Goal: Transaction & Acquisition: Purchase product/service

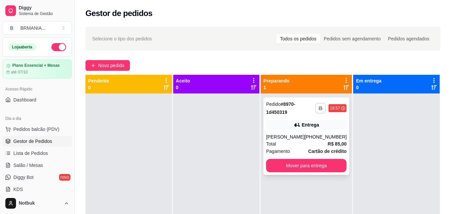
click at [320, 110] on button "button" at bounding box center [320, 108] width 11 height 11
click at [302, 127] on button "IMPRESSORA" at bounding box center [298, 131] width 47 height 10
click at [38, 129] on span "Pedidos balcão (PDV)" at bounding box center [36, 129] width 46 height 7
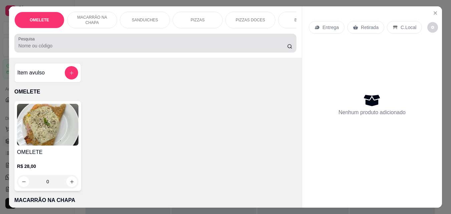
click at [97, 44] on div at bounding box center [155, 42] width 274 height 13
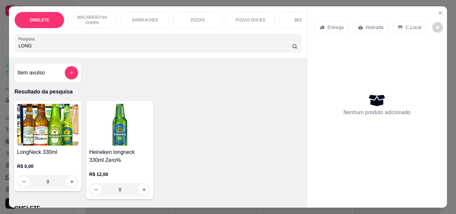
type input "LONG"
click at [61, 129] on img at bounding box center [47, 125] width 61 height 42
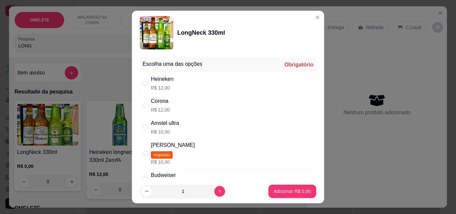
drag, startPoint x: 203, startPoint y: 103, endPoint x: 216, endPoint y: 123, distance: 23.3
click at [203, 103] on div "Corona R$ 12,00" at bounding box center [228, 105] width 176 height 22
radio input "true"
click at [274, 189] on p "Adicionar R$ 12,00" at bounding box center [291, 191] width 39 height 6
type input "1"
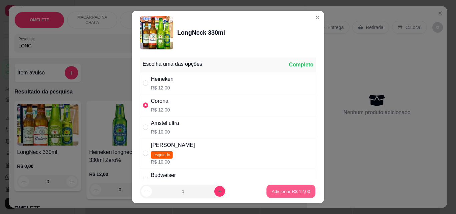
type input "1"
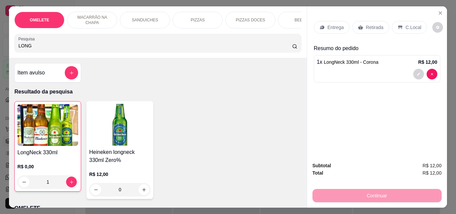
click at [365, 30] on div "Retirada" at bounding box center [370, 27] width 37 height 13
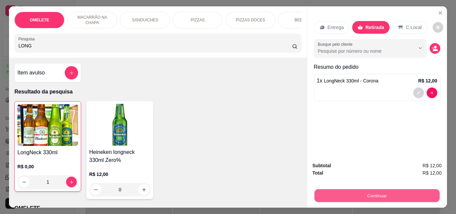
click at [385, 193] on button "Continuar" at bounding box center [376, 195] width 125 height 13
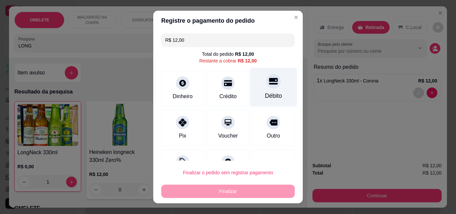
click at [269, 82] on icon at bounding box center [273, 81] width 9 height 9
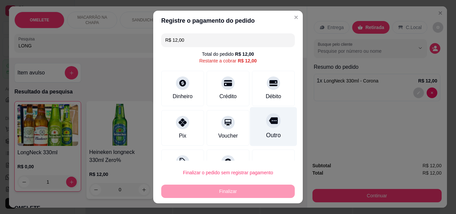
type input "R$ 0,00"
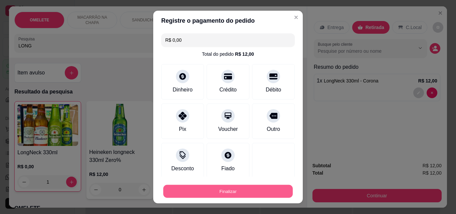
click at [247, 194] on button "Finalizar" at bounding box center [227, 191] width 129 height 13
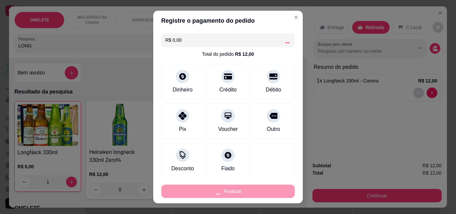
type input "0"
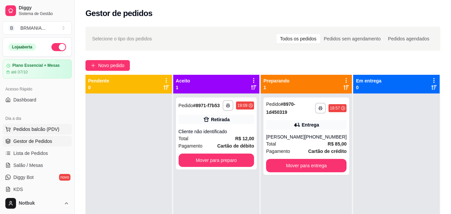
click at [51, 127] on span "Pedidos balcão (PDV)" at bounding box center [36, 129] width 46 height 7
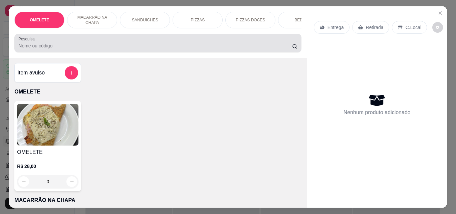
click at [103, 21] on p "MACARRÃO NA CHAPA" at bounding box center [92, 20] width 39 height 11
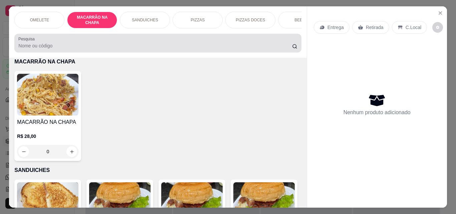
scroll to position [17, 0]
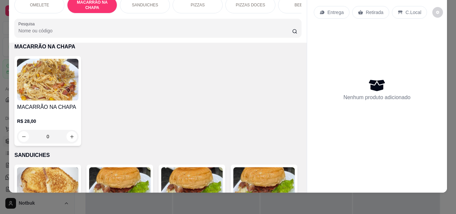
click at [62, 70] on img at bounding box center [47, 80] width 61 height 42
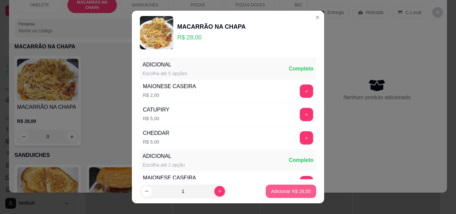
click at [295, 194] on p "Adicionar R$ 28,00" at bounding box center [291, 191] width 40 height 7
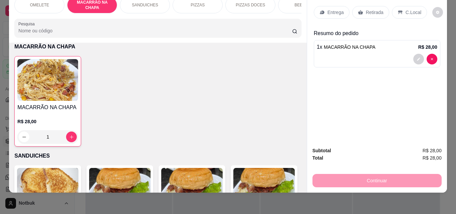
type input "1"
click at [340, 9] on p "Entrega" at bounding box center [335, 12] width 16 height 7
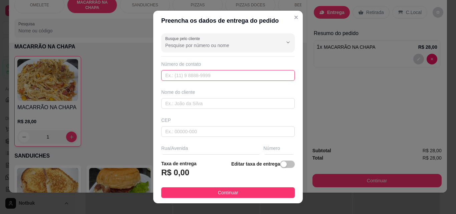
click at [217, 73] on input "text" at bounding box center [227, 75] width 133 height 11
type input "[PHONE_NUMBER]"
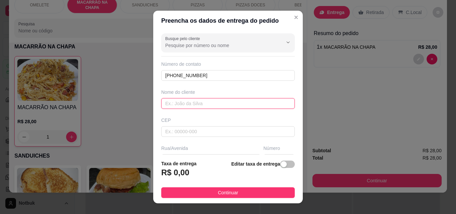
click at [204, 107] on input "text" at bounding box center [227, 103] width 133 height 11
click at [203, 104] on input "text" at bounding box center [227, 103] width 133 height 11
type input "[PERSON_NAME]"
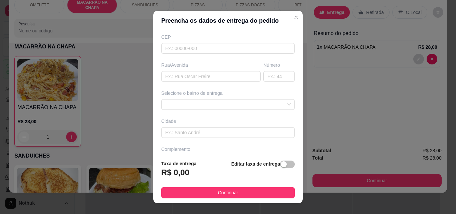
scroll to position [84, 0]
click at [278, 103] on div at bounding box center [227, 103] width 133 height 11
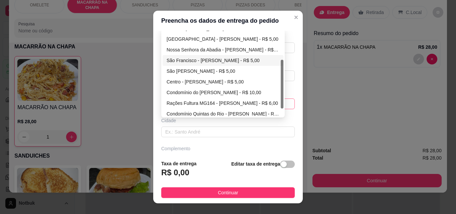
scroll to position [51, 0]
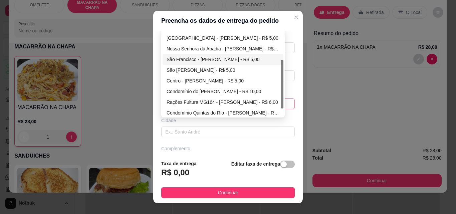
drag, startPoint x: 279, startPoint y: 69, endPoint x: 265, endPoint y: 91, distance: 26.3
click at [281, 98] on div at bounding box center [282, 84] width 3 height 49
click at [210, 102] on div "Rações Fultura MG164 - [PERSON_NAME] - R$ 6,00" at bounding box center [223, 101] width 113 height 7
type input "[PERSON_NAME]"
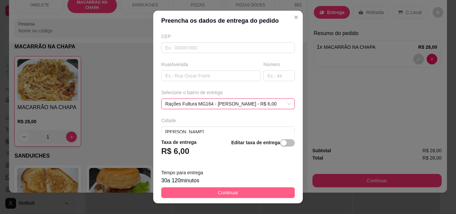
click at [241, 195] on button "Continuar" at bounding box center [227, 192] width 133 height 11
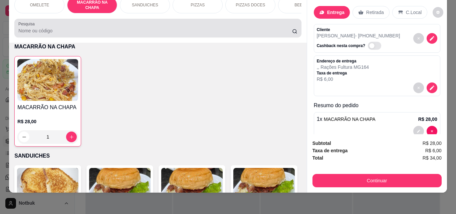
click at [167, 33] on input "Pesquisa" at bounding box center [155, 30] width 274 height 7
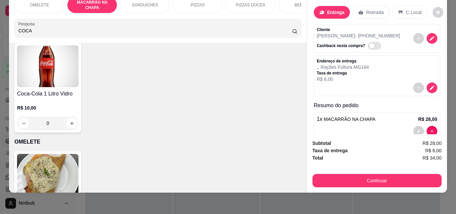
scroll to position [342, 0]
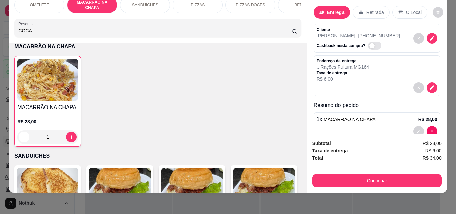
type input "COCA"
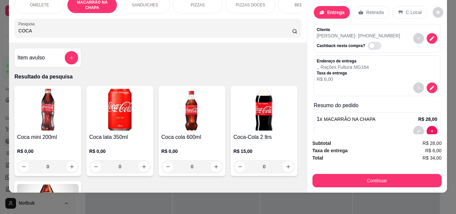
click at [141, 104] on img at bounding box center [119, 110] width 61 height 42
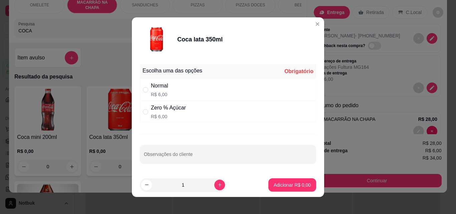
click at [192, 113] on div "Zero % Açúcar R$ 6,00" at bounding box center [228, 112] width 176 height 22
radio input "true"
click at [296, 189] on button "Adicionar R$ 6,00" at bounding box center [292, 184] width 48 height 13
type input "1"
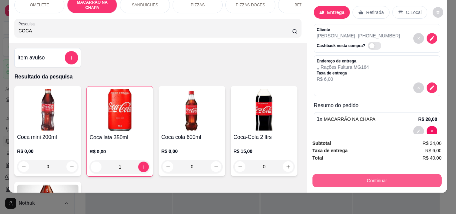
click at [402, 174] on button "Continuar" at bounding box center [376, 180] width 129 height 13
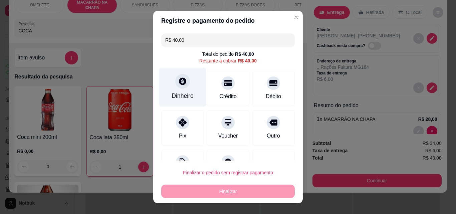
click at [175, 93] on div "Dinheiro" at bounding box center [183, 95] width 22 height 9
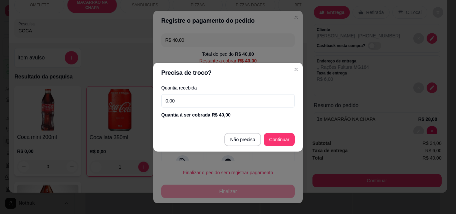
click at [200, 103] on input "0,00" at bounding box center [227, 100] width 133 height 13
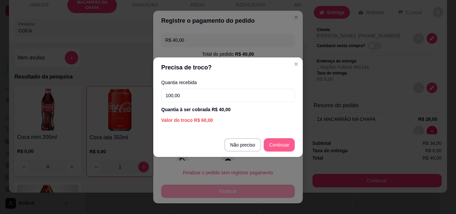
type input "100,00"
type input "R$ 0,00"
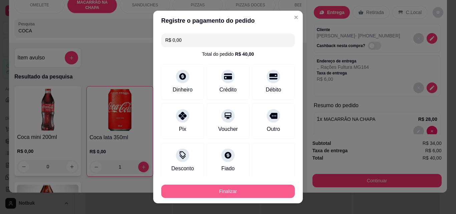
click at [227, 190] on button "Finalizar" at bounding box center [227, 191] width 133 height 13
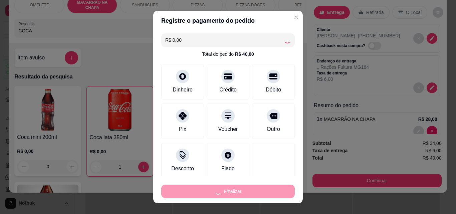
type input "0"
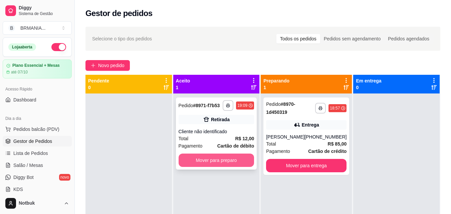
click at [234, 158] on button "Mover para preparo" at bounding box center [217, 160] width 76 height 13
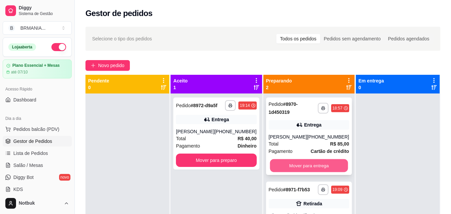
click at [298, 164] on button "Mover para entrega" at bounding box center [309, 165] width 78 height 13
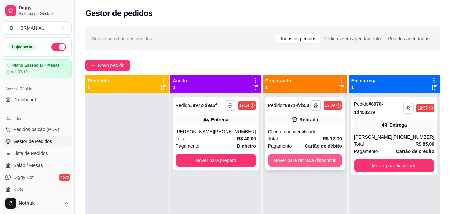
click at [303, 162] on button "Mover para retirada disponível" at bounding box center [305, 160] width 74 height 13
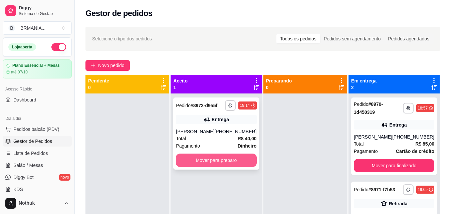
click at [219, 161] on button "Mover para preparo" at bounding box center [216, 160] width 80 height 13
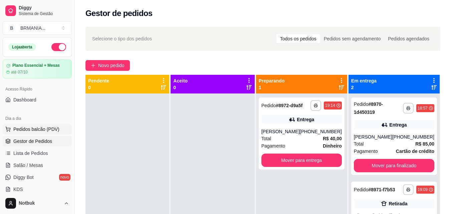
click at [47, 128] on span "Pedidos balcão (PDV)" at bounding box center [36, 129] width 46 height 7
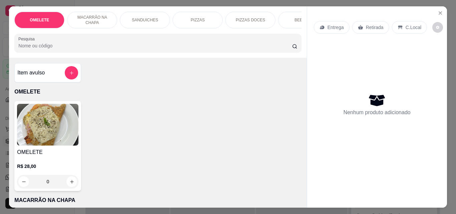
click at [140, 19] on p "SANDUICHES" at bounding box center [145, 19] width 26 height 5
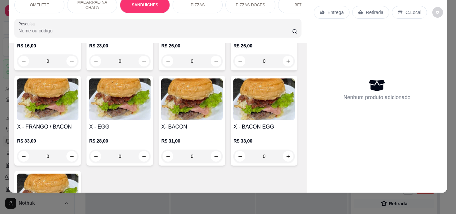
scroll to position [392, 0]
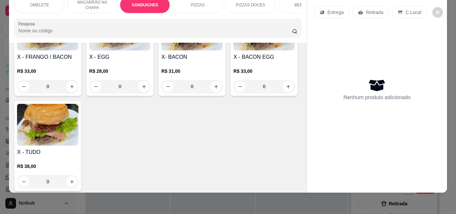
click at [233, 50] on img at bounding box center [263, 30] width 61 height 42
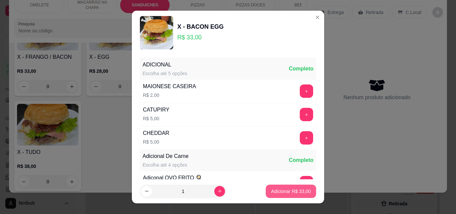
click at [298, 193] on p "Adicionar R$ 33,00" at bounding box center [291, 191] width 40 height 7
type input "1"
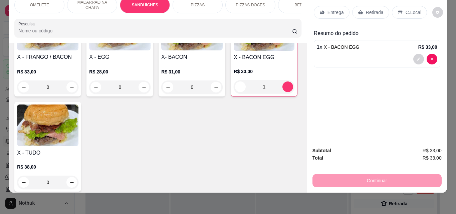
click at [298, 4] on div "BEBIDAS" at bounding box center [303, 5] width 50 height 17
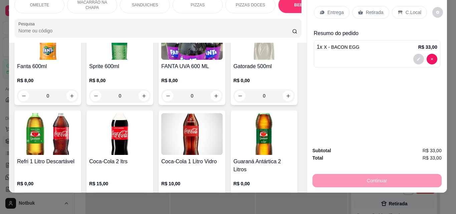
scroll to position [1317, 0]
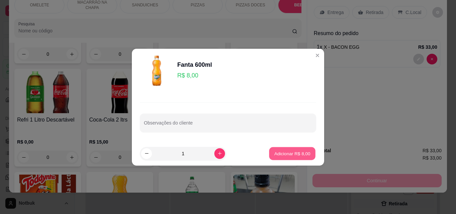
click at [299, 152] on p "Adicionar R$ 8,00" at bounding box center [292, 153] width 36 height 6
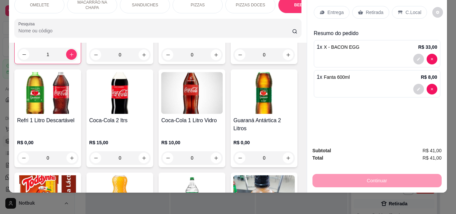
type input "1"
click at [332, 9] on p "Entrega" at bounding box center [335, 12] width 16 height 7
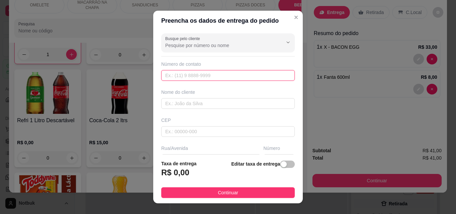
click at [186, 80] on input "text" at bounding box center [227, 75] width 133 height 11
type input "[PHONE_NUMBER]"
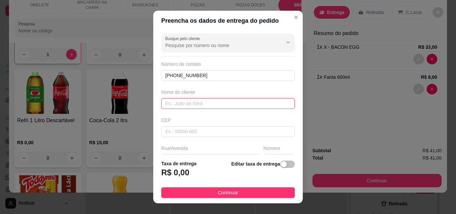
click at [187, 104] on input "text" at bounding box center [227, 103] width 133 height 11
type input "[PERSON_NAME]"
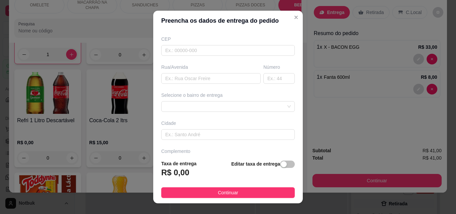
scroll to position [88, 0]
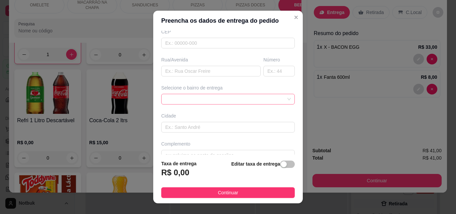
click at [278, 96] on div at bounding box center [227, 99] width 133 height 11
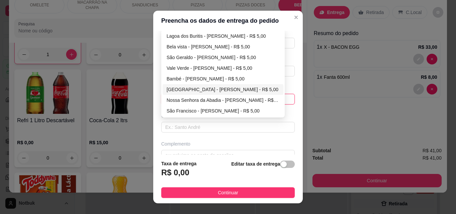
drag, startPoint x: 279, startPoint y: 72, endPoint x: 281, endPoint y: 75, distance: 3.9
click at [281, 88] on div "688d6d6f7da91a043bd5cd4b 688d6d9f7da91a043bd5cd4e 688d6de17da91a043bd5cd51 [GEO…" at bounding box center [222, 73] width 123 height 88
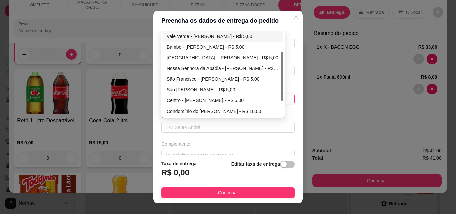
scroll to position [37, 0]
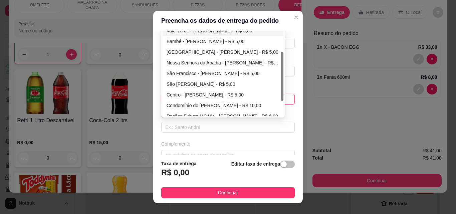
drag, startPoint x: 279, startPoint y: 73, endPoint x: 279, endPoint y: 94, distance: 21.4
click at [281, 94] on div at bounding box center [282, 76] width 3 height 49
click at [195, 114] on div "Rações Fultura MG164 - [PERSON_NAME] - R$ 6,00" at bounding box center [223, 115] width 113 height 7
type input "[PERSON_NAME]"
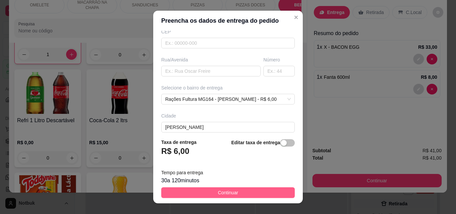
click at [255, 189] on button "Continuar" at bounding box center [227, 192] width 133 height 11
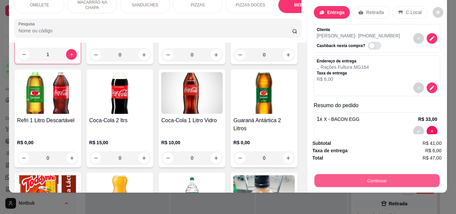
click at [391, 174] on button "Continuar" at bounding box center [376, 180] width 125 height 13
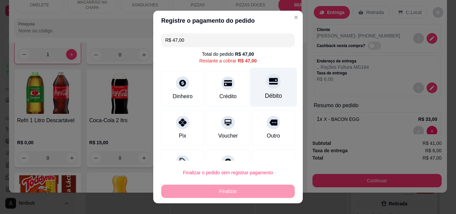
click at [258, 88] on div "Débito" at bounding box center [273, 87] width 47 height 39
type input "R$ 0,00"
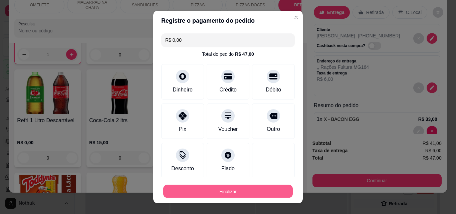
click at [221, 189] on button "Finalizar" at bounding box center [227, 191] width 129 height 13
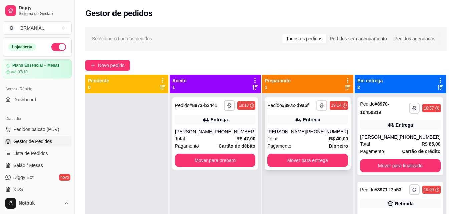
click at [316, 106] on button "button" at bounding box center [321, 105] width 11 height 11
click at [299, 126] on button "IMPRESSORA" at bounding box center [297, 128] width 47 height 10
click at [230, 102] on button "button" at bounding box center [229, 105] width 11 height 11
click at [224, 127] on button "IMPRESSORA" at bounding box center [210, 128] width 47 height 10
click at [228, 103] on button "button" at bounding box center [229, 105] width 10 height 10
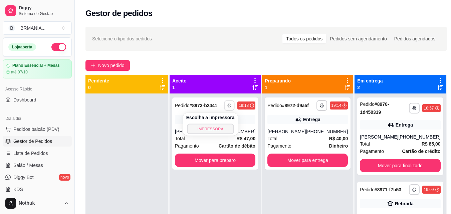
click at [219, 127] on button "IMPRESSORA" at bounding box center [210, 128] width 47 height 10
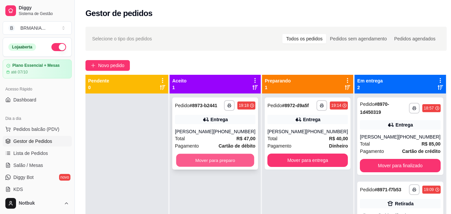
click at [214, 159] on button "Mover para preparo" at bounding box center [215, 160] width 78 height 13
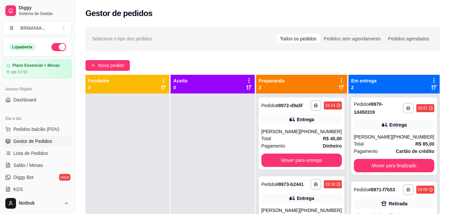
click at [296, 194] on div "Entrega" at bounding box center [301, 198] width 80 height 9
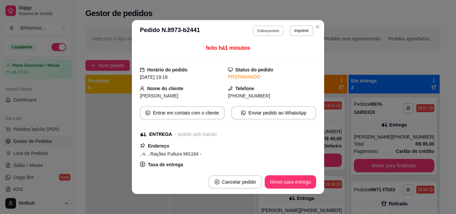
click at [272, 30] on button "Editar pedido" at bounding box center [268, 30] width 31 height 10
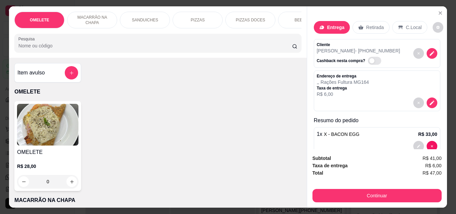
scroll to position [45, 0]
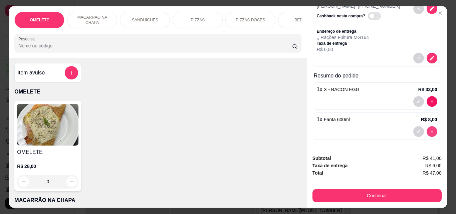
type input "0"
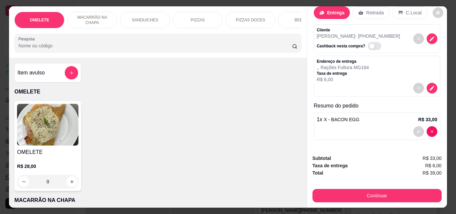
scroll to position [15, 0]
click at [288, 16] on div "BEBIDAS" at bounding box center [303, 20] width 50 height 17
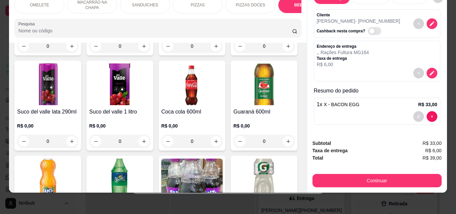
scroll to position [1234, 0]
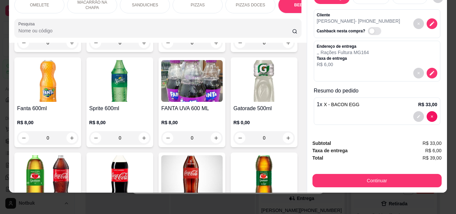
click at [151, 102] on img at bounding box center [119, 81] width 61 height 42
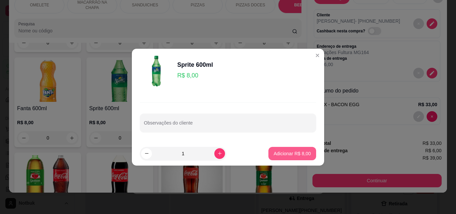
click at [298, 150] on button "Adicionar R$ 8,00" at bounding box center [292, 153] width 48 height 13
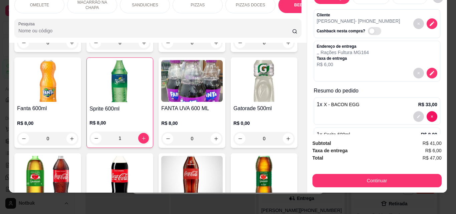
type input "1"
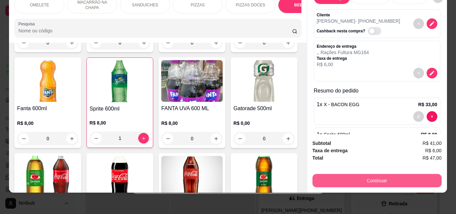
scroll to position [45, 0]
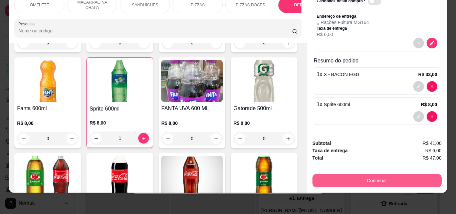
click at [392, 174] on button "Continuar" at bounding box center [376, 180] width 129 height 13
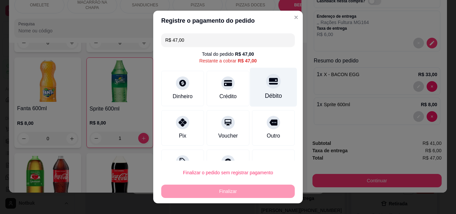
click at [264, 89] on div "Débito" at bounding box center [273, 87] width 47 height 39
type input "R$ 0,00"
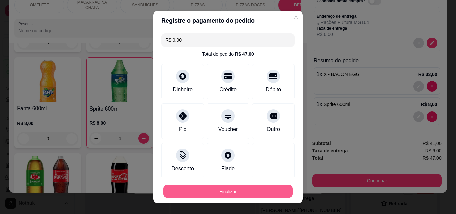
click at [220, 192] on button "Finalizar" at bounding box center [227, 191] width 129 height 13
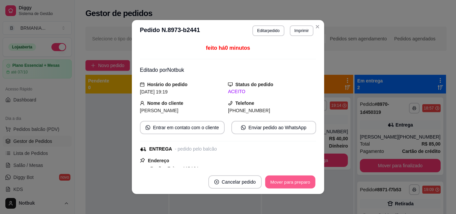
click at [285, 183] on button "Mover para preparo" at bounding box center [290, 182] width 50 height 13
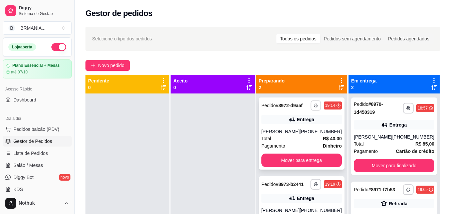
click at [316, 103] on icon "button" at bounding box center [316, 105] width 4 height 4
click at [297, 128] on button "IMPRESSORA" at bounding box center [297, 128] width 47 height 10
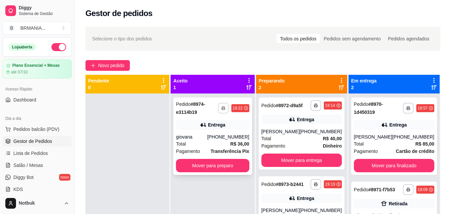
click at [224, 109] on rect "button" at bounding box center [223, 108] width 2 height 1
click at [220, 131] on button "IMPRESSORA" at bounding box center [210, 131] width 48 height 11
click at [215, 162] on button "Mover para preparo" at bounding box center [212, 165] width 71 height 13
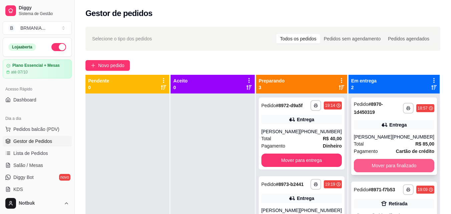
click at [368, 163] on button "Mover para finalizado" at bounding box center [394, 165] width 80 height 13
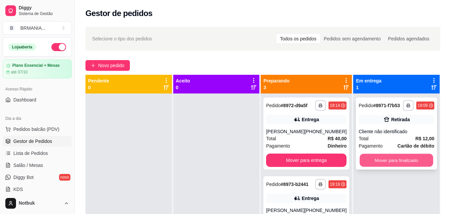
click at [384, 157] on button "Mover para finalizado" at bounding box center [396, 160] width 73 height 13
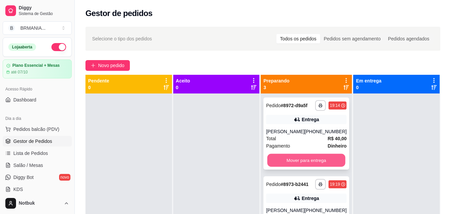
click at [307, 167] on button "Mover para entrega" at bounding box center [306, 160] width 78 height 13
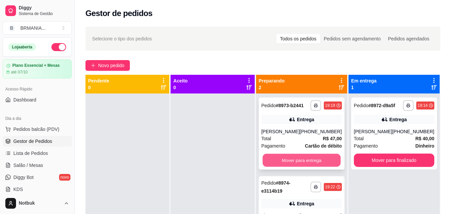
click at [309, 159] on button "Mover para entrega" at bounding box center [301, 160] width 78 height 13
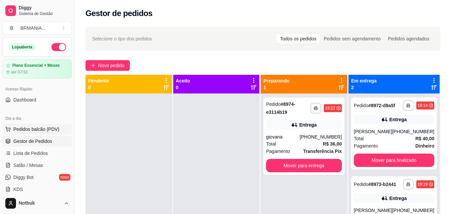
click at [39, 129] on span "Pedidos balcão (PDV)" at bounding box center [36, 129] width 46 height 7
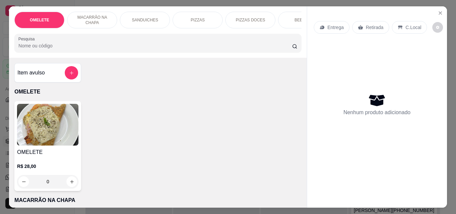
click at [210, 17] on div "PIZZAS" at bounding box center [198, 20] width 50 height 17
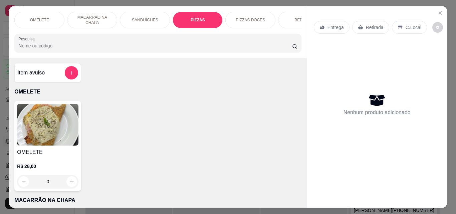
scroll to position [17, 0]
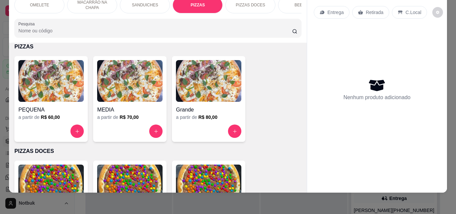
click at [199, 91] on img at bounding box center [208, 81] width 65 height 42
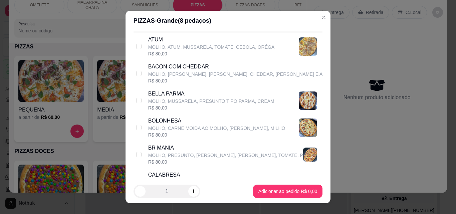
scroll to position [70, 0]
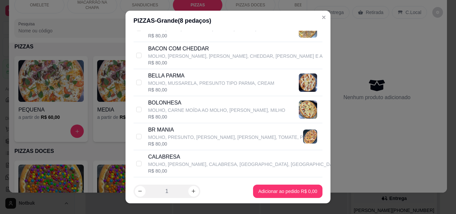
click at [202, 133] on p "BR MANIA" at bounding box center [225, 130] width 155 height 8
checkbox input "true"
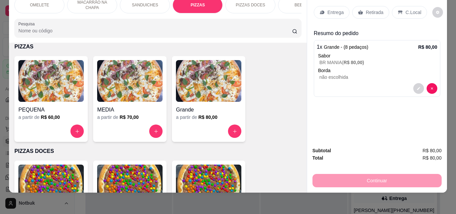
click at [209, 114] on h6 "R$ 80,00" at bounding box center [207, 117] width 19 height 7
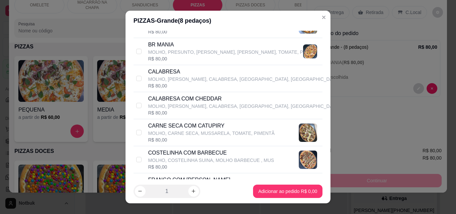
scroll to position [163, 0]
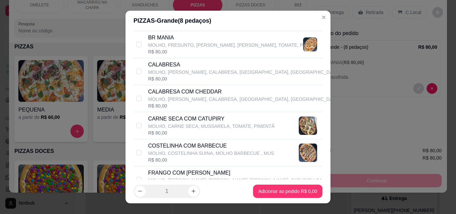
click at [208, 119] on p "CARNE SECA COM CATUPIRY" at bounding box center [211, 119] width 126 height 8
checkbox input "true"
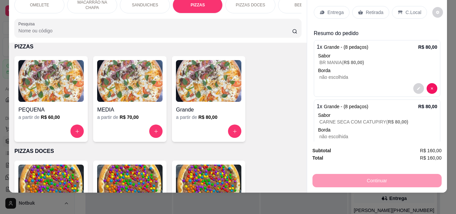
click at [341, 8] on div "Entrega" at bounding box center [332, 12] width 36 height 13
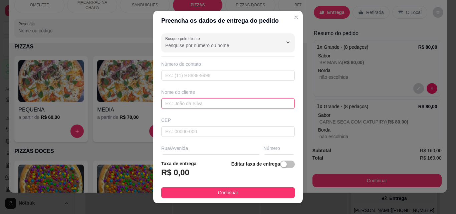
click at [192, 104] on input "text" at bounding box center [227, 103] width 133 height 11
type input "[PERSON_NAME]"
click at [205, 77] on input "text" at bounding box center [227, 75] width 133 height 11
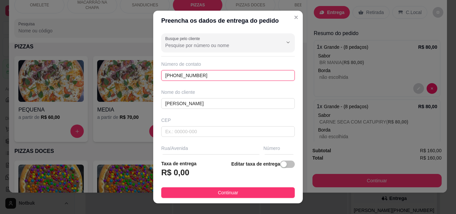
type input "[PHONE_NUMBER]"
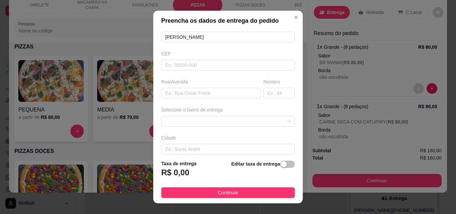
scroll to position [67, 0]
click at [217, 93] on input "text" at bounding box center [210, 92] width 99 height 11
type input "RU din [GEOGRAPHIC_DATA]"
click at [272, 95] on input "text" at bounding box center [278, 92] width 31 height 11
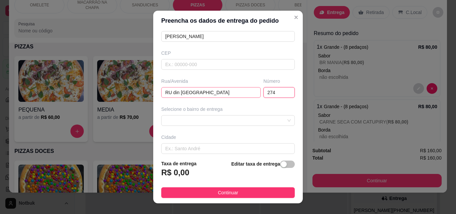
type input "274"
click at [177, 93] on input "RU din [GEOGRAPHIC_DATA]" at bounding box center [210, 92] width 99 height 11
type input "RUA DONA OLIMPIA"
click at [280, 167] on span "button" at bounding box center [287, 164] width 15 height 7
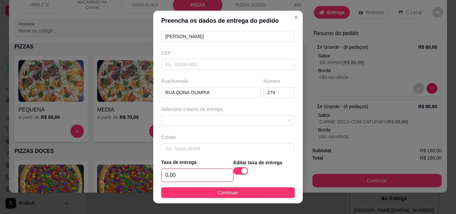
click at [195, 175] on input "0,00" at bounding box center [197, 175] width 71 height 13
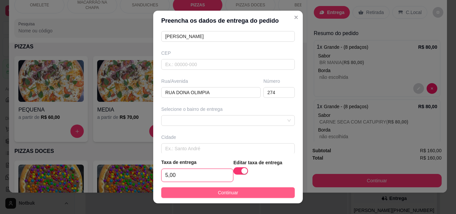
type input "5,00"
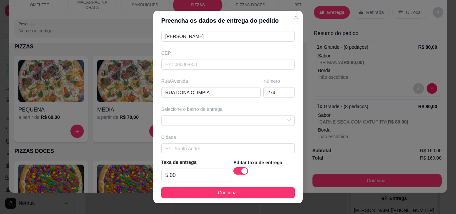
drag, startPoint x: 251, startPoint y: 193, endPoint x: 260, endPoint y: 193, distance: 8.7
click at [252, 193] on button "Continuar" at bounding box center [227, 192] width 133 height 11
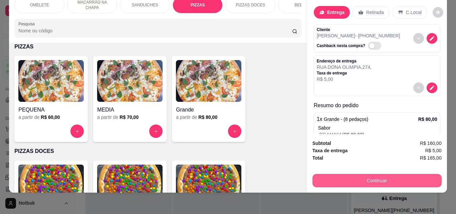
click at [397, 174] on button "Continuar" at bounding box center [376, 180] width 129 height 13
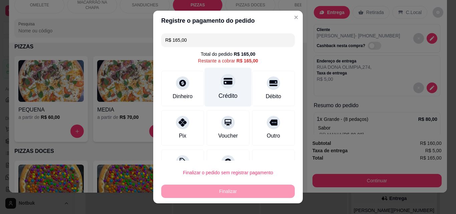
click at [233, 95] on div "Crédito" at bounding box center [228, 87] width 47 height 39
type input "R$ 0,00"
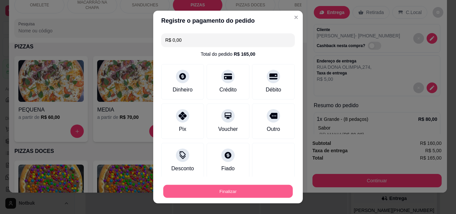
click at [226, 191] on button "Finalizar" at bounding box center [227, 191] width 129 height 13
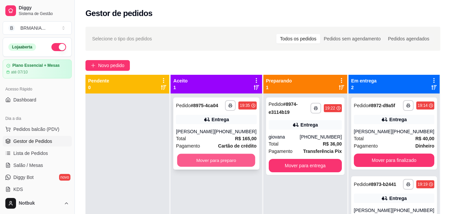
click at [217, 157] on button "Mover para preparo" at bounding box center [216, 160] width 78 height 13
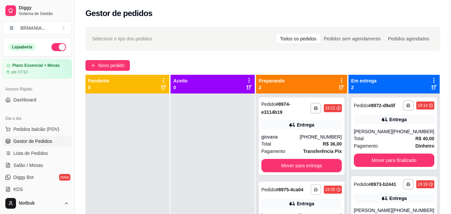
click at [314, 190] on button "button" at bounding box center [315, 189] width 11 height 11
click at [299, 175] on button "IMPRESSORA" at bounding box center [297, 175] width 47 height 10
click at [317, 191] on icon "button" at bounding box center [315, 190] width 3 height 2
click at [299, 177] on button "IMPRESSORA" at bounding box center [297, 175] width 47 height 10
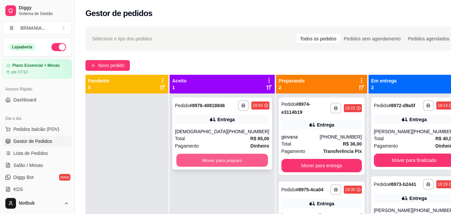
click at [216, 166] on button "Mover para preparo" at bounding box center [221, 160] width 91 height 13
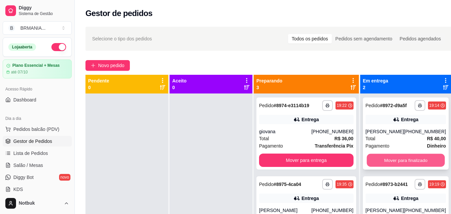
click at [389, 160] on button "Mover para finalizado" at bounding box center [405, 160] width 78 height 13
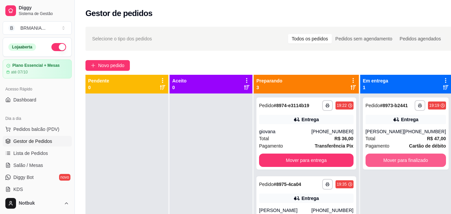
click at [389, 160] on button "Mover para finalizado" at bounding box center [405, 160] width 80 height 13
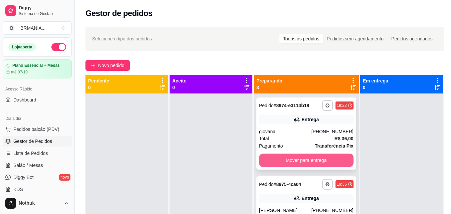
click at [320, 166] on button "Mover para entrega" at bounding box center [306, 160] width 94 height 13
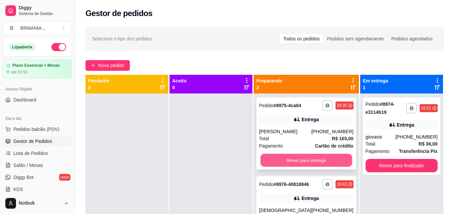
click at [313, 161] on button "Mover para entrega" at bounding box center [305, 160] width 91 height 13
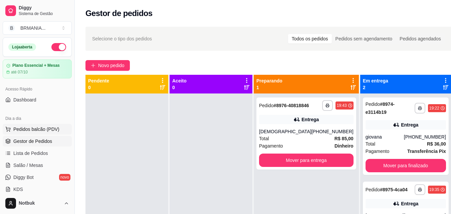
click at [52, 129] on span "Pedidos balcão (PDV)" at bounding box center [36, 129] width 46 height 7
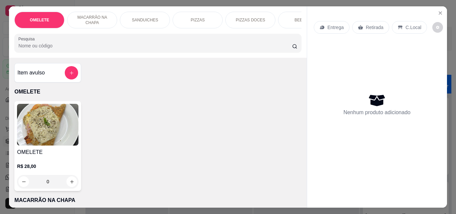
click at [142, 25] on div "SANDUICHES" at bounding box center [145, 20] width 50 height 17
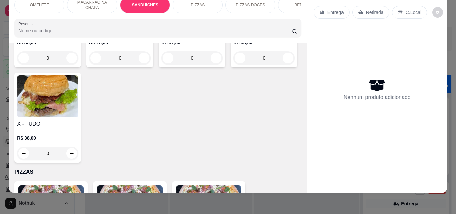
scroll to position [406, 0]
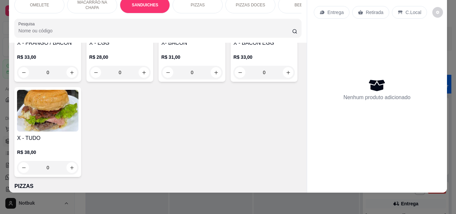
click at [151, 55] on p "R$ 28,00" at bounding box center [119, 57] width 61 height 7
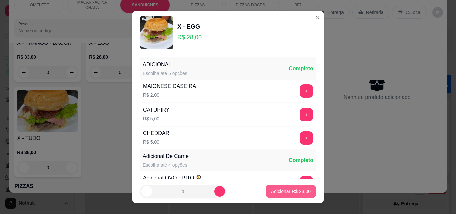
click at [290, 193] on p "Adicionar R$ 28,00" at bounding box center [291, 191] width 40 height 7
type input "1"
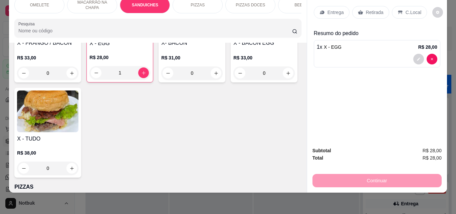
click at [334, 9] on p "Entrega" at bounding box center [335, 12] width 16 height 7
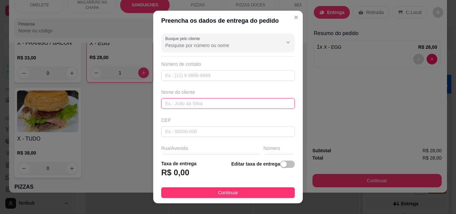
click at [178, 102] on input "text" at bounding box center [227, 103] width 133 height 11
type input "[PERSON_NAME]"
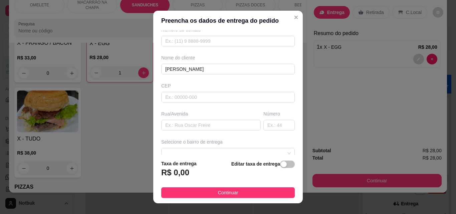
scroll to position [49, 0]
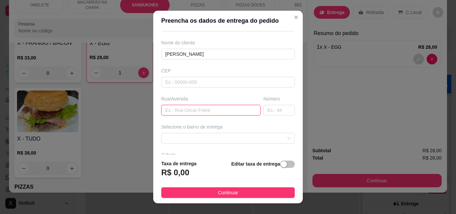
click at [224, 111] on input "text" at bounding box center [210, 110] width 99 height 11
click at [276, 137] on span at bounding box center [227, 138] width 125 height 10
type input "DELEGACIA"
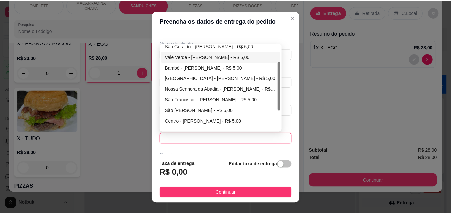
scroll to position [29, 0]
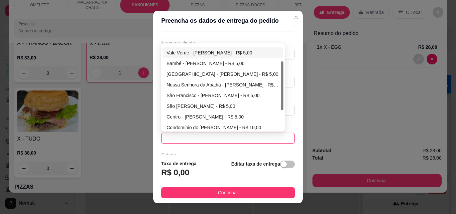
drag, startPoint x: 280, startPoint y: 82, endPoint x: 236, endPoint y: 113, distance: 54.2
click at [276, 99] on div "São Geraldo - [PERSON_NAME] - R$ 5,00 Vale Verde - [PERSON_NAME] - R$ 5,00 Bamb…" at bounding box center [223, 87] width 121 height 85
click at [208, 116] on div "Centro - [PERSON_NAME] - R$ 5,00" at bounding box center [223, 116] width 113 height 7
type input "[PERSON_NAME]"
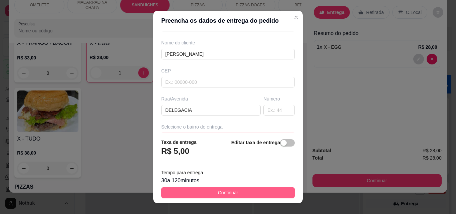
click at [225, 192] on span "Continuar" at bounding box center [228, 192] width 20 height 7
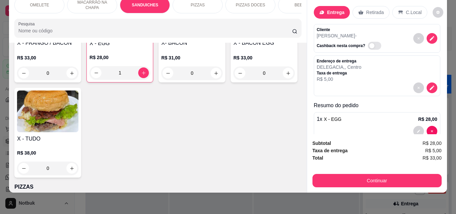
click at [247, 191] on div "OMELETE MACARRÃO NA CHAPA SANDUICHES PIZZAS PIZZAS DOCES BEBIDAS Bebidas Alcoól…" at bounding box center [228, 107] width 456 height 214
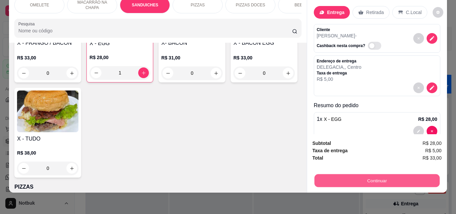
click at [373, 174] on button "Continuar" at bounding box center [376, 180] width 125 height 13
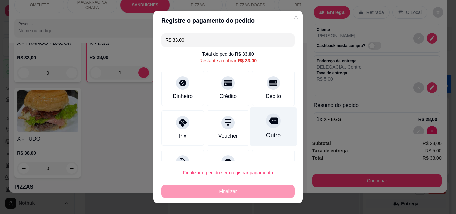
click at [274, 134] on div "Outro" at bounding box center [273, 126] width 47 height 39
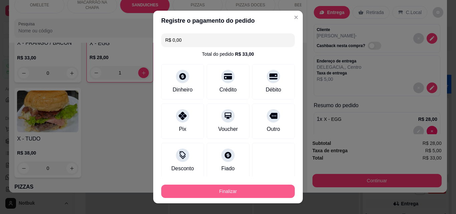
type input "R$ 0,00"
click at [229, 189] on button "Finalizar" at bounding box center [227, 191] width 129 height 13
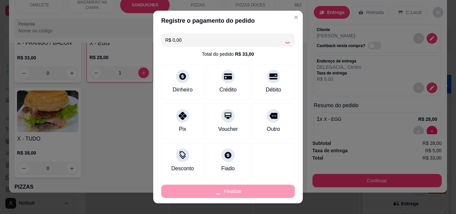
type input "0"
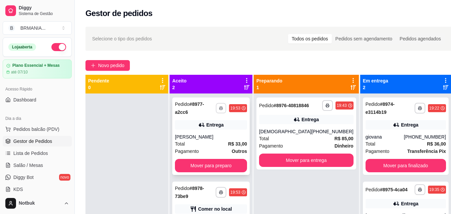
click at [223, 106] on icon "button" at bounding box center [221, 108] width 4 height 4
click at [217, 126] on button "IMPRESSORA" at bounding box center [210, 128] width 47 height 10
click at [226, 103] on button "button" at bounding box center [221, 108] width 11 height 11
click at [214, 130] on button "IMPRESSORA" at bounding box center [210, 128] width 48 height 11
click at [322, 106] on button "button" at bounding box center [327, 105] width 10 height 10
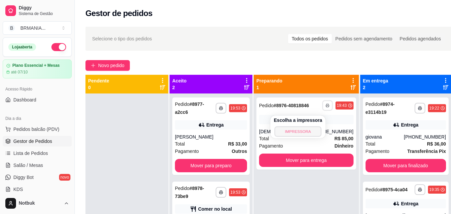
click at [303, 133] on button "IMPRESSORA" at bounding box center [297, 131] width 47 height 10
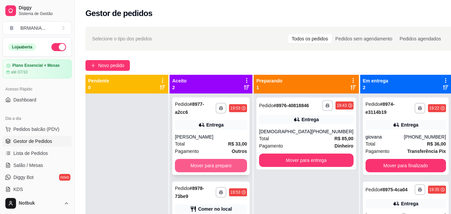
click at [238, 160] on button "Mover para preparo" at bounding box center [211, 165] width 72 height 13
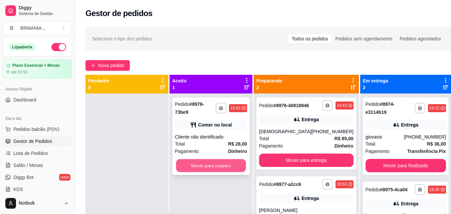
click at [234, 160] on button "Mover para preparo" at bounding box center [211, 165] width 70 height 13
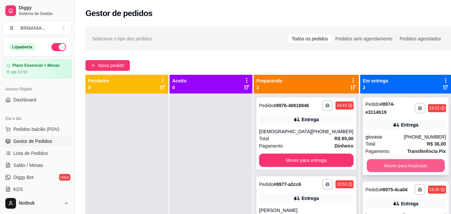
click at [399, 161] on button "Mover para finalizado" at bounding box center [405, 165] width 78 height 13
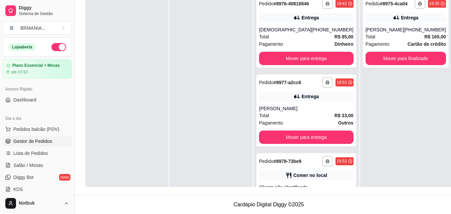
scroll to position [97, 0]
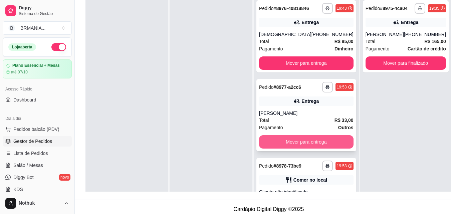
click at [319, 148] on button "Mover para entrega" at bounding box center [306, 141] width 94 height 13
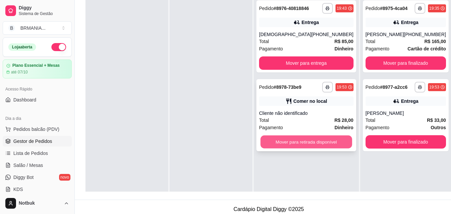
click at [317, 145] on button "Mover para retirada disponível" at bounding box center [305, 142] width 91 height 13
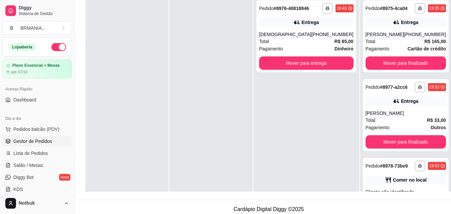
scroll to position [19, 0]
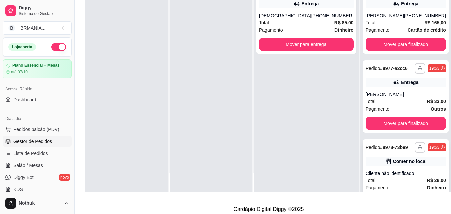
click at [408, 165] on div "Comer no local" at bounding box center [410, 161] width 34 height 7
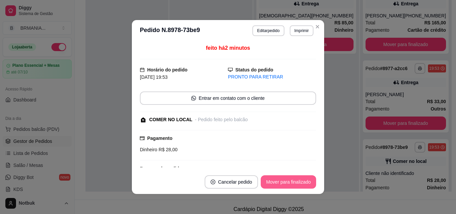
click at [297, 179] on button "Mover para finalizado" at bounding box center [288, 181] width 55 height 13
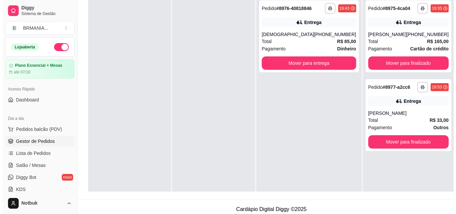
scroll to position [0, 0]
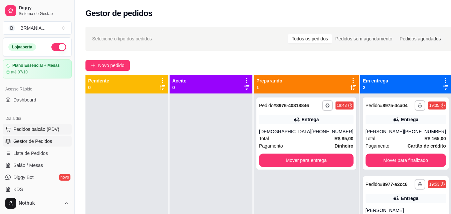
click at [36, 128] on span "Pedidos balcão (PDV)" at bounding box center [36, 129] width 46 height 7
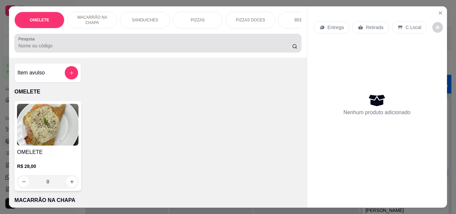
click at [103, 47] on input "Pesquisa" at bounding box center [155, 45] width 274 height 7
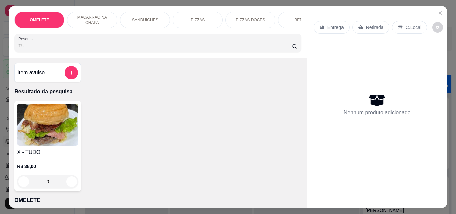
type input "TU"
click at [57, 134] on img at bounding box center [47, 125] width 61 height 42
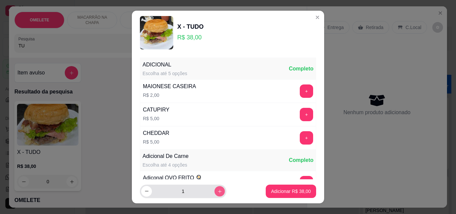
click at [217, 193] on icon "increase-product-quantity" at bounding box center [219, 191] width 5 height 5
type input "2"
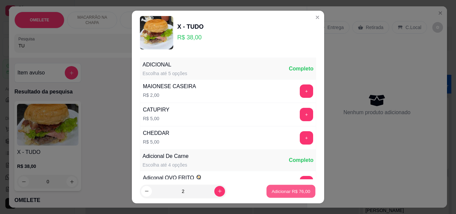
click at [266, 191] on button "Adicionar R$ 76,00" at bounding box center [290, 191] width 49 height 13
type input "2"
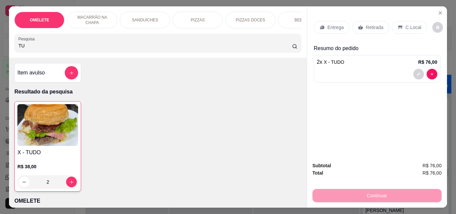
click at [331, 24] on p "Entrega" at bounding box center [335, 27] width 16 height 7
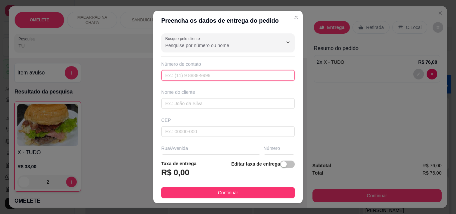
click at [238, 77] on input "text" at bounding box center [227, 75] width 133 height 11
type input "[PHONE_NUMBER]"
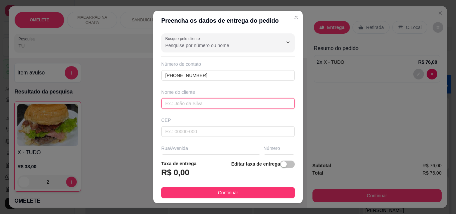
click at [260, 105] on input "text" at bounding box center [227, 103] width 133 height 11
type input "[PERSON_NAME]"
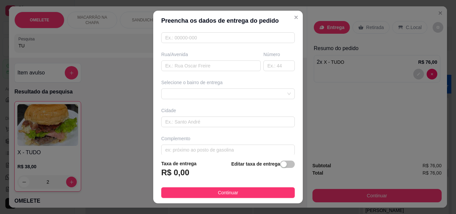
scroll to position [101, 0]
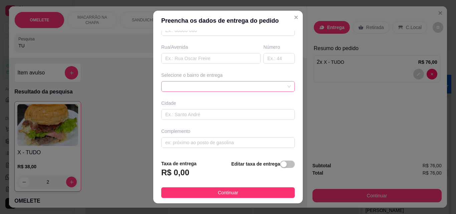
click at [275, 85] on div at bounding box center [227, 86] width 133 height 11
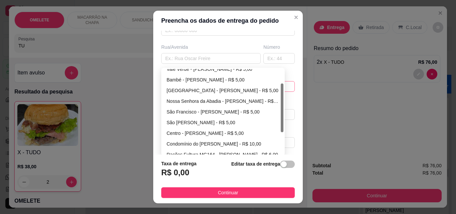
drag, startPoint x: 279, startPoint y: 89, endPoint x: 279, endPoint y: 117, distance: 27.7
click at [281, 117] on div at bounding box center [282, 107] width 3 height 49
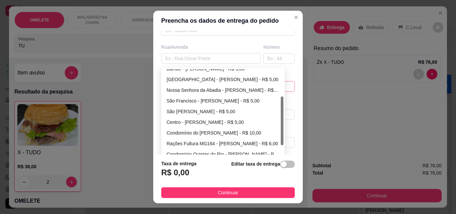
scroll to position [48, 0]
click at [213, 143] on div "Rações Fultura MG164 - [PERSON_NAME] - R$ 6,00" at bounding box center [223, 143] width 113 height 7
type input "[PERSON_NAME]"
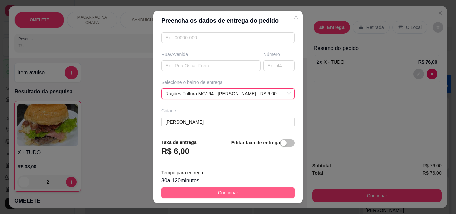
scroll to position [101, 0]
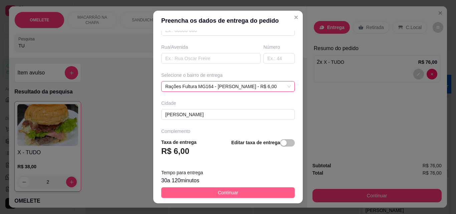
click at [212, 195] on button "Continuar" at bounding box center [227, 192] width 133 height 11
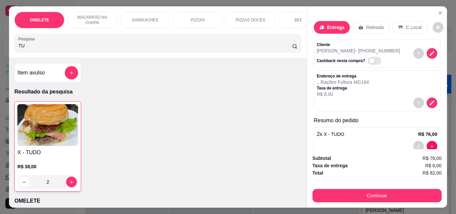
click at [280, 17] on div "BEBIDAS" at bounding box center [303, 20] width 50 height 17
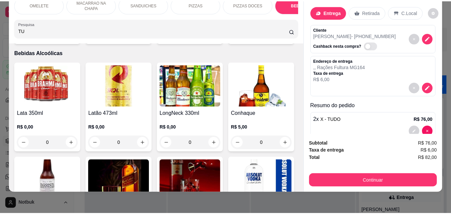
scroll to position [1659, 0]
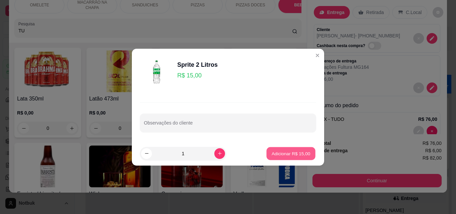
click at [296, 155] on p "Adicionar R$ 15,00" at bounding box center [291, 153] width 39 height 6
type input "1"
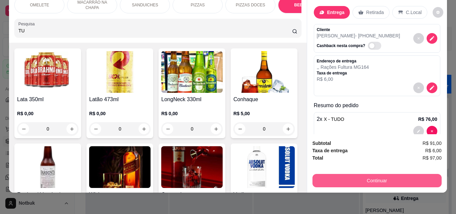
click at [375, 174] on button "Continuar" at bounding box center [376, 180] width 129 height 13
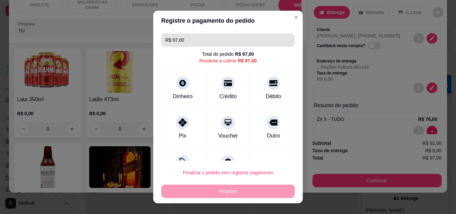
click at [199, 38] on input "R$ 97,00" at bounding box center [227, 39] width 125 height 13
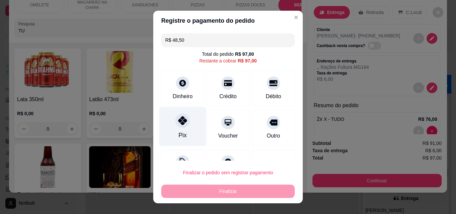
type input "R$ 48,50"
click at [180, 131] on div "Pix" at bounding box center [183, 135] width 8 height 9
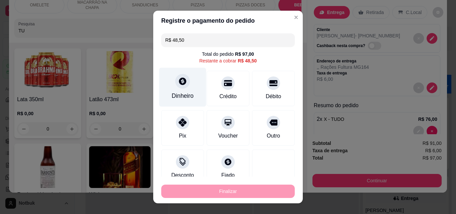
click at [176, 88] on div at bounding box center [182, 81] width 15 height 15
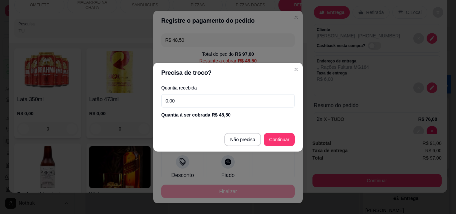
click at [190, 98] on input "0,00" at bounding box center [227, 100] width 133 height 13
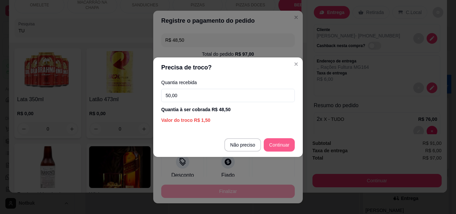
type input "50,00"
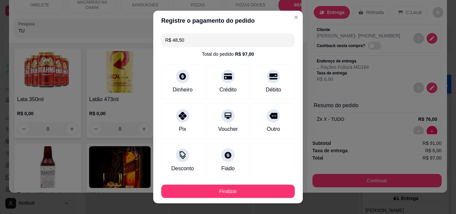
type input "R$ 0,00"
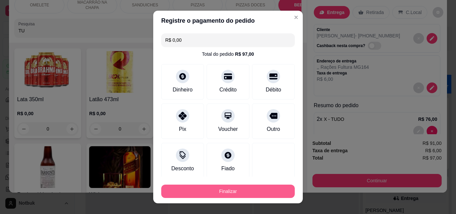
click at [236, 193] on button "Finalizar" at bounding box center [227, 191] width 133 height 13
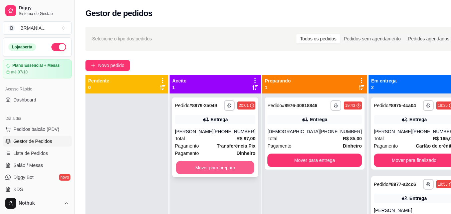
click at [229, 170] on button "Mover para preparo" at bounding box center [215, 167] width 78 height 13
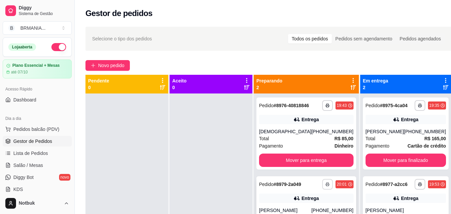
click at [322, 186] on button "button" at bounding box center [327, 184] width 11 height 11
click at [297, 176] on button "IMPRESSORA" at bounding box center [297, 175] width 47 height 10
click at [325, 186] on icon "button" at bounding box center [327, 184] width 4 height 4
click at [303, 175] on button "IMPRESSORA" at bounding box center [297, 175] width 47 height 10
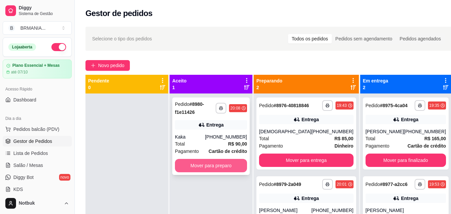
click at [237, 166] on button "Mover para preparo" at bounding box center [211, 165] width 72 height 13
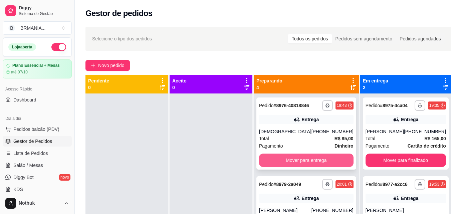
click at [309, 167] on button "Mover para entrega" at bounding box center [306, 160] width 94 height 13
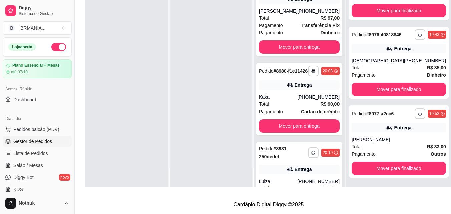
scroll to position [45, 0]
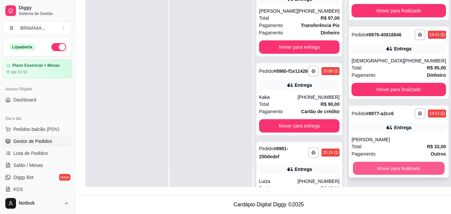
click at [386, 168] on button "Mover para finalizado" at bounding box center [398, 168] width 91 height 13
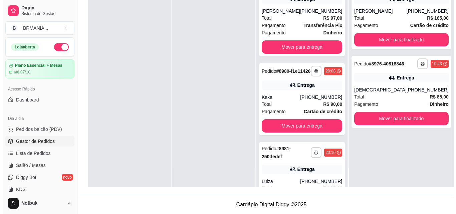
scroll to position [0, 0]
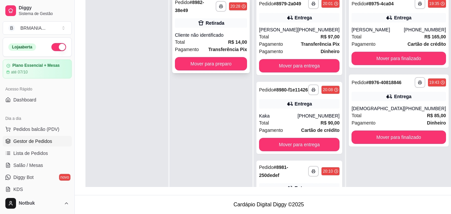
click at [221, 38] on div "Total R$ 14,00" at bounding box center [211, 41] width 72 height 7
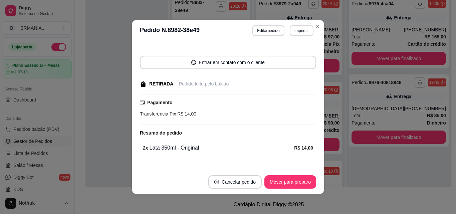
scroll to position [49, 0]
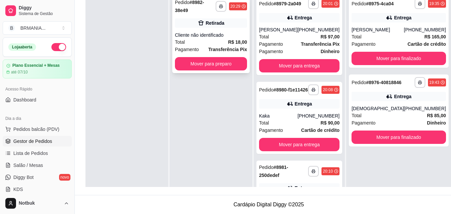
click at [229, 20] on div "Retirada" at bounding box center [211, 22] width 72 height 9
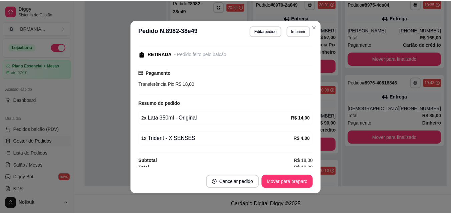
scroll to position [85, 0]
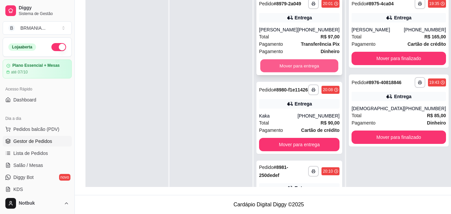
click at [298, 67] on button "Mover para entrega" at bounding box center [299, 65] width 78 height 13
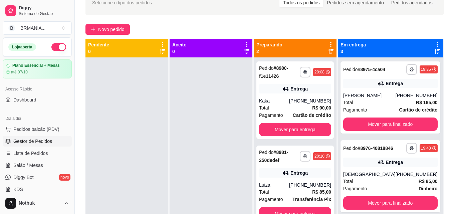
scroll to position [0, 0]
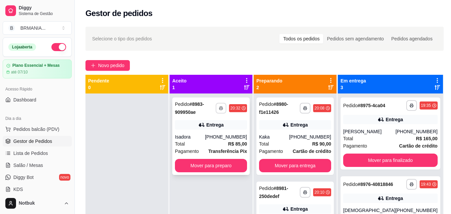
click at [222, 108] on rect "button" at bounding box center [221, 108] width 2 height 1
click at [222, 134] on button "IMPRESSORA" at bounding box center [210, 131] width 47 height 10
click at [232, 165] on button "Mover para preparo" at bounding box center [211, 165] width 70 height 13
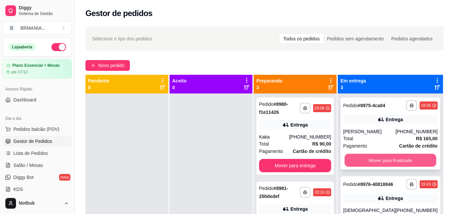
click at [391, 163] on button "Mover para finalizado" at bounding box center [389, 160] width 91 height 13
click at [390, 166] on button "Mover para finalizado" at bounding box center [389, 160] width 91 height 13
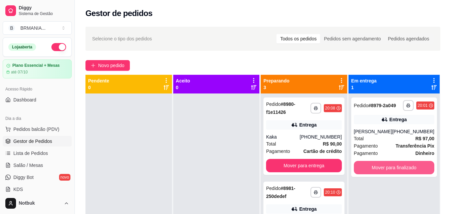
click at [390, 166] on button "Mover para finalizado" at bounding box center [394, 167] width 80 height 13
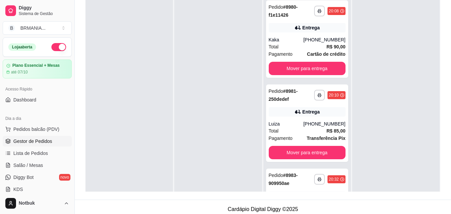
scroll to position [45, 0]
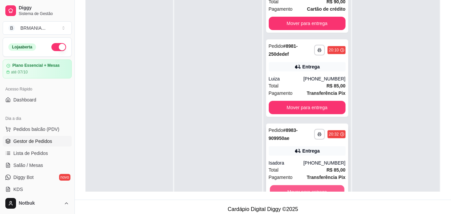
click at [321, 188] on button "Mover para entrega" at bounding box center [307, 191] width 74 height 13
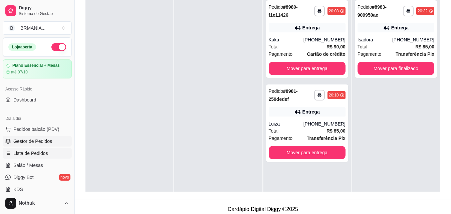
scroll to position [0, 0]
click at [48, 155] on link "Lista de Pedidos" at bounding box center [37, 153] width 69 height 11
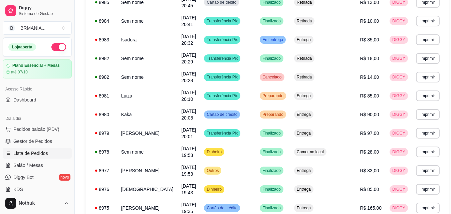
scroll to position [101, 0]
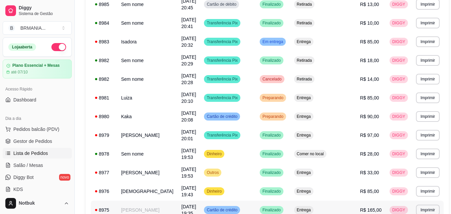
click at [156, 201] on td "[PERSON_NAME]" at bounding box center [147, 210] width 60 height 19
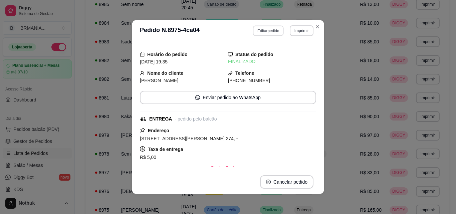
click at [273, 29] on button "Editar pedido" at bounding box center [268, 30] width 31 height 10
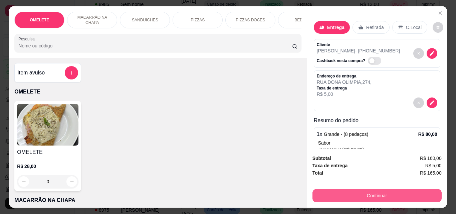
click at [374, 190] on button "Continuar" at bounding box center [376, 195] width 129 height 13
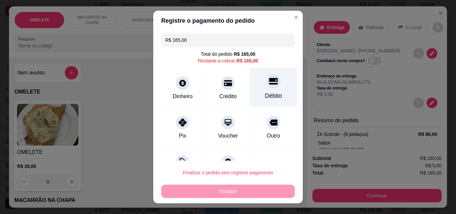
click at [265, 90] on div "Débito" at bounding box center [273, 87] width 47 height 39
type input "R$ 0,00"
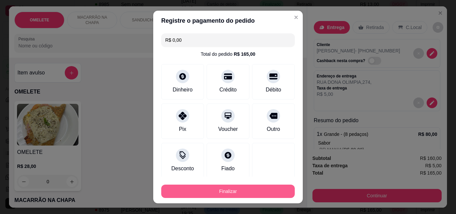
click at [227, 193] on button "Finalizar" at bounding box center [227, 191] width 133 height 13
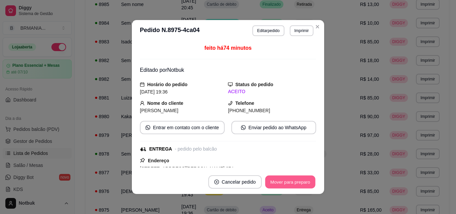
click at [285, 181] on button "Mover para preparo" at bounding box center [290, 182] width 50 height 13
click at [285, 181] on button "Mover para entrega" at bounding box center [290, 181] width 51 height 13
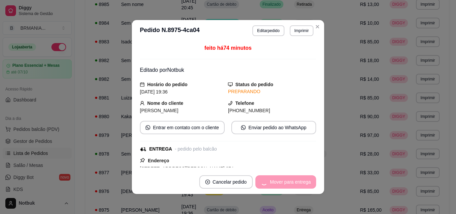
click at [285, 181] on div "Mover para entrega" at bounding box center [285, 181] width 61 height 13
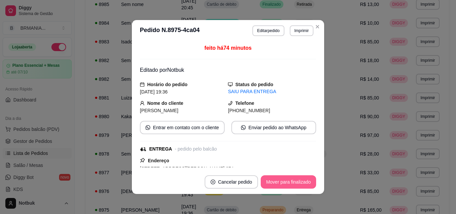
click at [285, 181] on button "Mover para finalizado" at bounding box center [288, 181] width 55 height 13
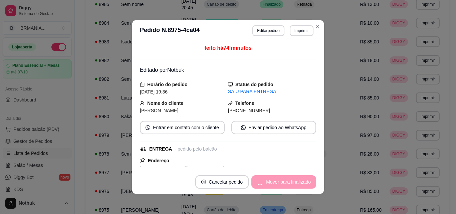
click at [285, 181] on div "Mover para finalizado" at bounding box center [283, 181] width 65 height 13
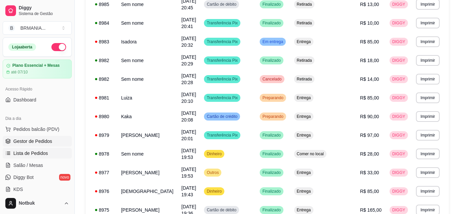
click at [44, 143] on span "Gestor de Pedidos" at bounding box center [32, 141] width 39 height 7
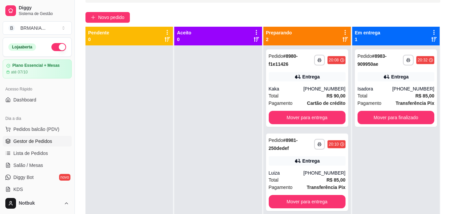
scroll to position [75, 0]
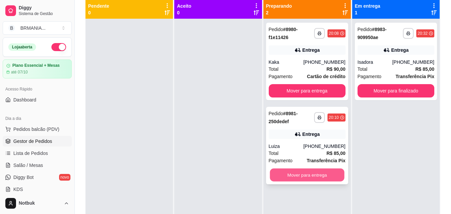
click at [305, 175] on button "Mover para entrega" at bounding box center [307, 175] width 74 height 13
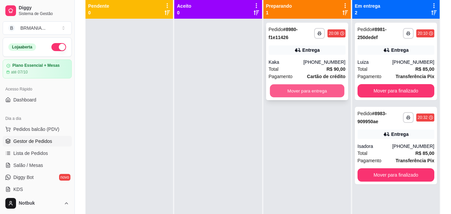
click at [301, 88] on button "Mover para entrega" at bounding box center [307, 90] width 74 height 13
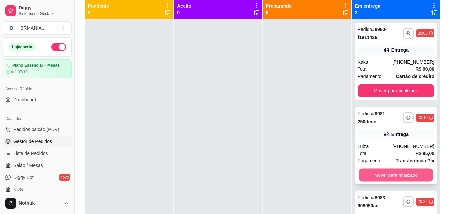
click at [391, 173] on button "Mover para finalizado" at bounding box center [395, 175] width 74 height 13
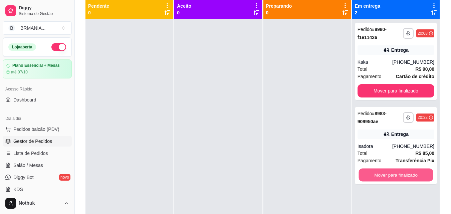
click at [391, 173] on button "Mover para finalizado" at bounding box center [395, 175] width 74 height 13
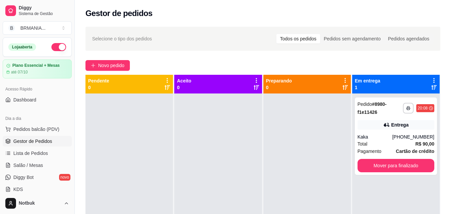
click at [445, 177] on div "**********" at bounding box center [263, 160] width 376 height 274
click at [271, 78] on p "Preparando" at bounding box center [279, 80] width 26 height 7
click at [35, 128] on span "Pedidos balcão (PDV)" at bounding box center [36, 129] width 46 height 7
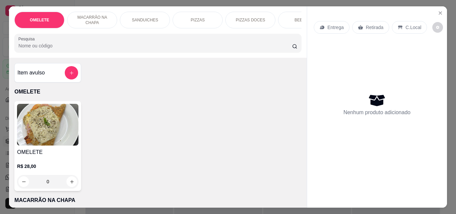
click at [201, 14] on div "PIZZAS" at bounding box center [198, 20] width 50 height 17
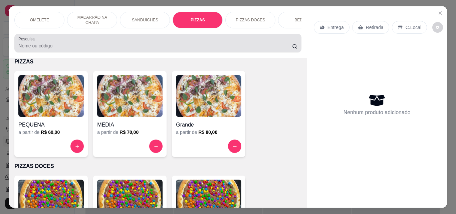
scroll to position [17, 0]
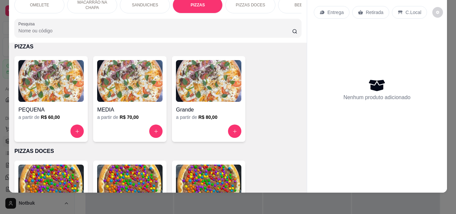
click at [211, 91] on img at bounding box center [208, 81] width 65 height 42
click at [133, 88] on img at bounding box center [129, 81] width 65 height 42
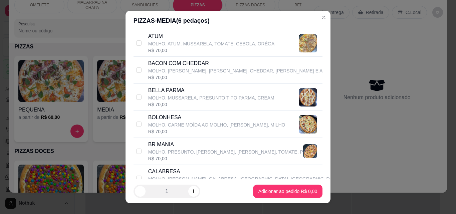
scroll to position [69, 0]
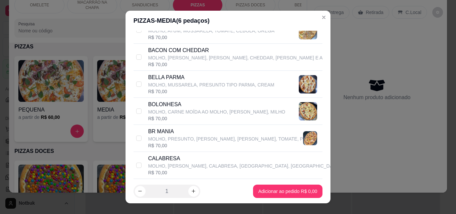
click at [229, 134] on p "BR MANIA" at bounding box center [225, 131] width 155 height 8
checkbox input "true"
click at [245, 169] on p "MOLHO, [PERSON_NAME], CALABRESA, [GEOGRAPHIC_DATA], [GEOGRAPHIC_DATA]," at bounding box center [244, 166] width 193 height 7
checkbox input "true"
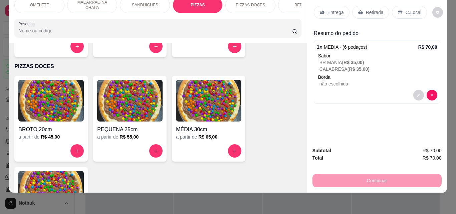
scroll to position [603, 0]
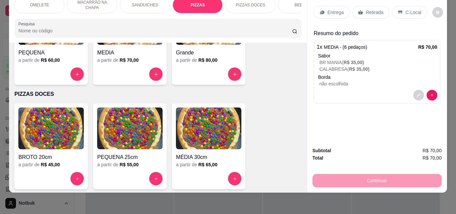
click at [131, 139] on img at bounding box center [129, 128] width 65 height 42
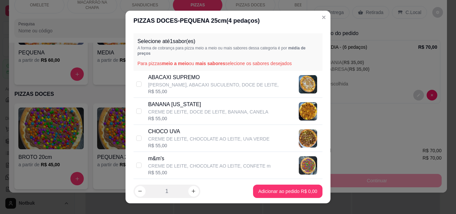
click at [233, 84] on p "MUSSARELA, ABACAXI SUCULENTO, DOCE DE LEITE," at bounding box center [213, 84] width 130 height 7
checkbox input "true"
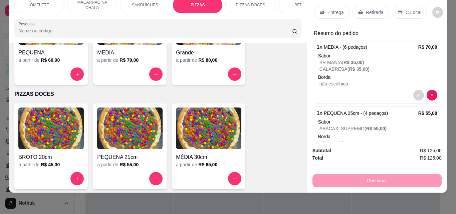
click at [291, 5] on div "BEBIDAS" at bounding box center [303, 5] width 50 height 17
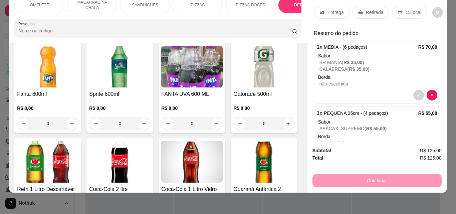
scroll to position [1261, 0]
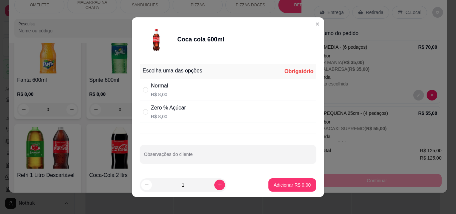
drag, startPoint x: 197, startPoint y: 76, endPoint x: 186, endPoint y: 142, distance: 67.2
click at [186, 142] on div "Escolha uma das opções Obrigatório Normal R$ 8,00 Zero % Açúcar R$ 8,00 Observa…" at bounding box center [228, 116] width 192 height 111
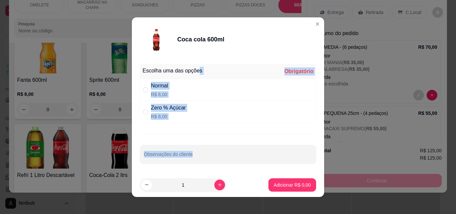
click at [181, 113] on p "R$ 8,00" at bounding box center [168, 116] width 35 height 7
radio input "true"
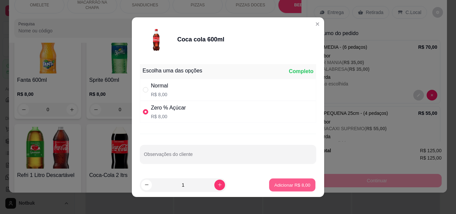
click at [285, 184] on p "Adicionar R$ 8,00" at bounding box center [292, 185] width 36 height 6
type input "1"
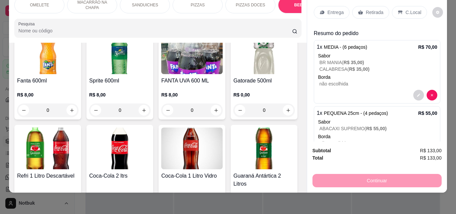
click at [327, 9] on p "Entrega" at bounding box center [335, 12] width 16 height 7
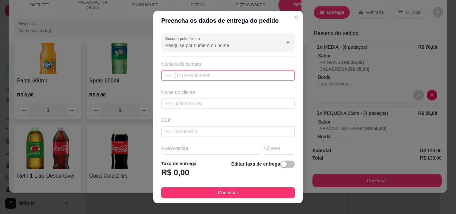
click at [179, 76] on input "text" at bounding box center [227, 75] width 133 height 11
click at [174, 106] on input "text" at bounding box center [227, 103] width 133 height 11
type input "RAFAELA"
click at [182, 75] on input "text" at bounding box center [227, 75] width 133 height 11
type input "(37) 99937-3088"
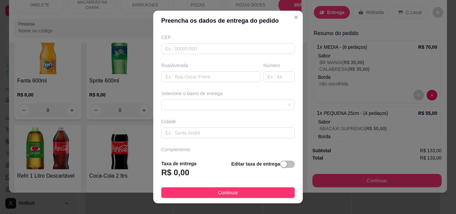
scroll to position [101, 0]
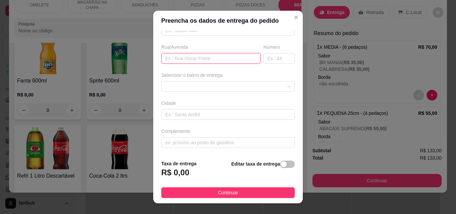
click at [207, 61] on input "text" at bounding box center [210, 58] width 99 height 11
type input "RUA PADRE MARINHO"
click at [271, 58] on input "text" at bounding box center [278, 58] width 31 height 11
click at [277, 85] on div at bounding box center [227, 86] width 133 height 11
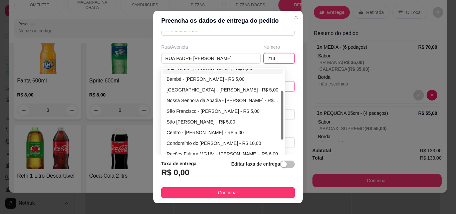
drag, startPoint x: 279, startPoint y: 105, endPoint x: 264, endPoint y: 126, distance: 25.8
click at [275, 126] on div "Vale Verde - Martinho Campos - R$ 5,00 Bambé - Martinho Campos - R$ 5,00 Novo H…" at bounding box center [223, 111] width 121 height 85
type input "213"
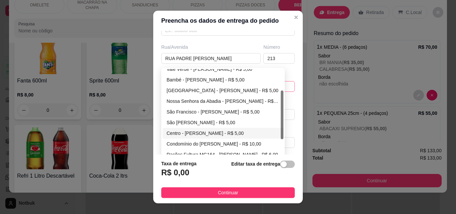
click at [231, 132] on div "Centro - [PERSON_NAME] - R$ 5,00" at bounding box center [223, 132] width 113 height 7
type input "[PERSON_NAME]"
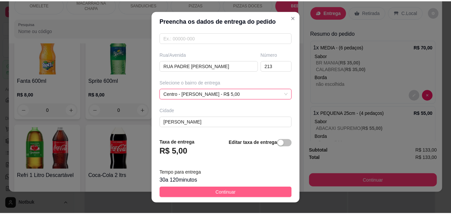
scroll to position [101, 0]
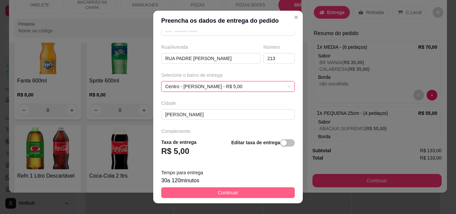
click at [218, 193] on span "Continuar" at bounding box center [228, 192] width 20 height 7
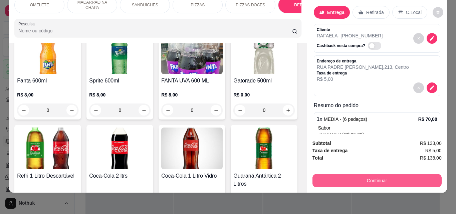
click at [390, 174] on button "Continuar" at bounding box center [376, 180] width 129 height 13
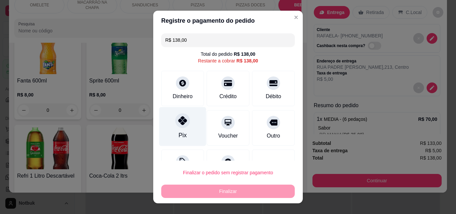
click at [184, 123] on div at bounding box center [182, 120] width 15 height 15
type input "R$ 0,00"
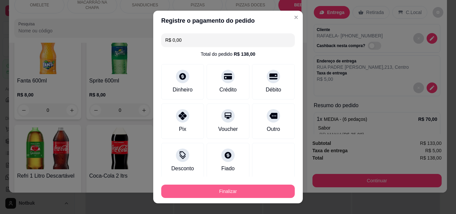
click at [218, 193] on button "Finalizar" at bounding box center [227, 191] width 133 height 13
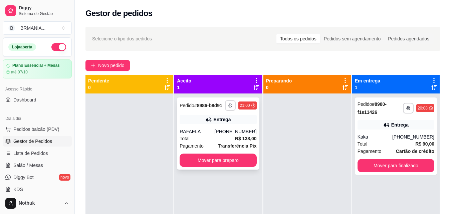
click at [230, 104] on polyline "button" at bounding box center [230, 104] width 2 height 1
click at [220, 127] on button "IMPRESSORA" at bounding box center [210, 128] width 47 height 10
click at [230, 105] on icon "button" at bounding box center [231, 105] width 4 height 4
click at [216, 130] on button "IMPRESSORA" at bounding box center [210, 128] width 48 height 11
click at [214, 159] on button "Mover para preparo" at bounding box center [218, 160] width 74 height 13
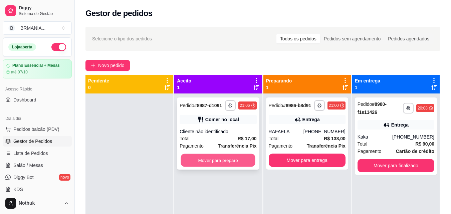
click at [230, 162] on button "Mover para preparo" at bounding box center [218, 160] width 74 height 13
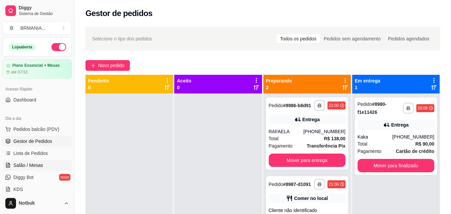
click at [28, 167] on span "Salão / Mesas" at bounding box center [28, 165] width 30 height 7
click at [24, 163] on span "Salão / Mesas" at bounding box center [28, 165] width 30 height 7
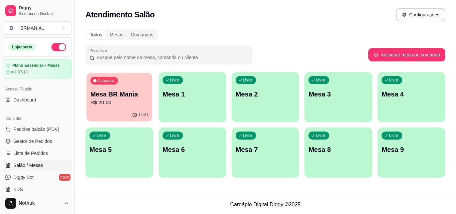
click at [126, 99] on p "R$ 20,00" at bounding box center [119, 103] width 58 height 8
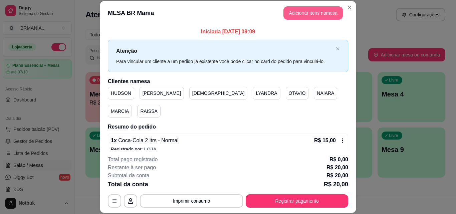
click at [311, 11] on button "Adicionar itens na mesa" at bounding box center [312, 12] width 59 height 13
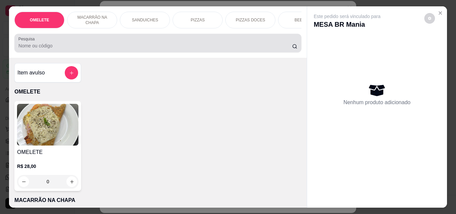
click at [218, 46] on input "Pesquisa" at bounding box center [155, 45] width 274 height 7
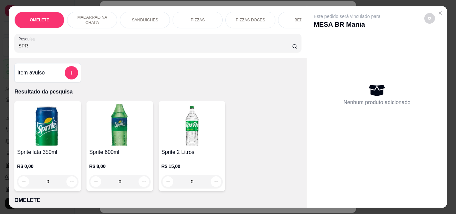
type input "SPR"
click at [124, 143] on img at bounding box center [119, 125] width 61 height 42
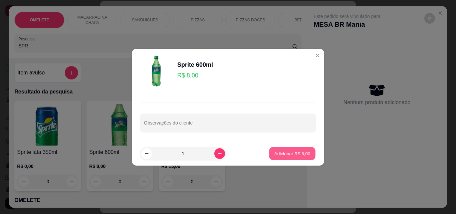
click at [299, 152] on p "Adicionar R$ 8,00" at bounding box center [292, 153] width 36 height 6
type input "1"
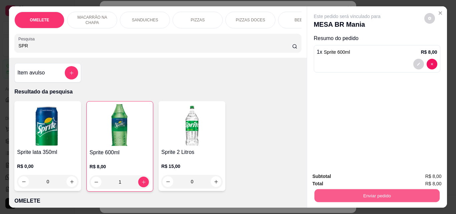
click at [373, 193] on button "Enviar pedido" at bounding box center [376, 195] width 125 height 13
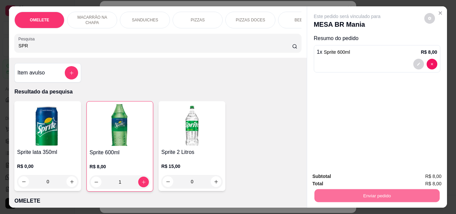
click at [366, 175] on button "Registrar cliente" at bounding box center [379, 176] width 43 height 12
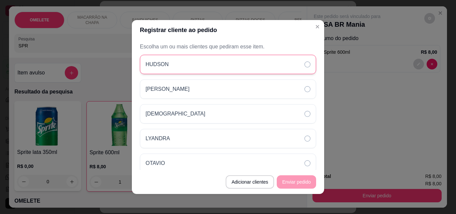
click at [258, 68] on div "HUDSON" at bounding box center [228, 64] width 176 height 19
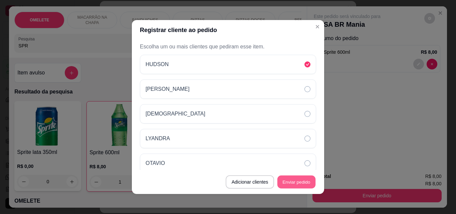
click at [292, 179] on button "Enviar pedido" at bounding box center [296, 182] width 38 height 13
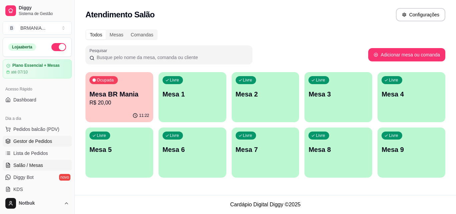
click at [52, 143] on link "Gestor de Pedidos" at bounding box center [37, 141] width 69 height 11
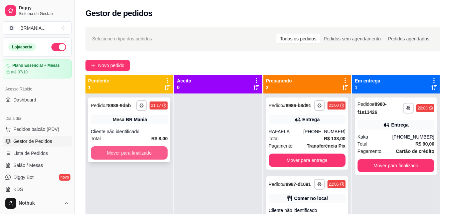
click at [130, 151] on button "Mover para finalizado" at bounding box center [129, 152] width 77 height 13
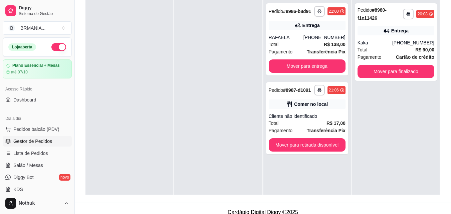
scroll to position [102, 0]
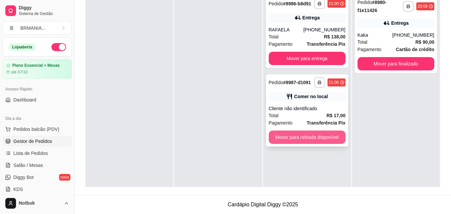
click at [326, 137] on button "Mover para retirada disponível" at bounding box center [307, 136] width 77 height 13
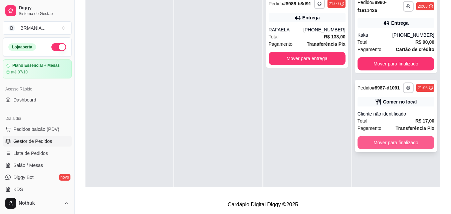
drag, startPoint x: 395, startPoint y: 132, endPoint x: 396, endPoint y: 137, distance: 5.0
click at [396, 137] on div "**********" at bounding box center [396, 116] width 82 height 72
click at [397, 140] on button "Mover para finalizado" at bounding box center [395, 142] width 74 height 13
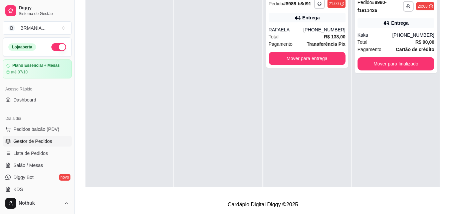
scroll to position [0, 0]
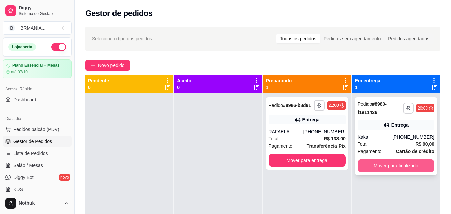
click at [381, 163] on button "Mover para finalizado" at bounding box center [395, 165] width 77 height 13
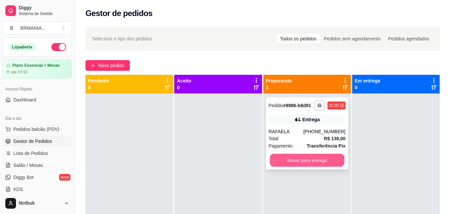
click at [316, 157] on button "Mover para entrega" at bounding box center [307, 160] width 74 height 13
